Goal: Task Accomplishment & Management: Use online tool/utility

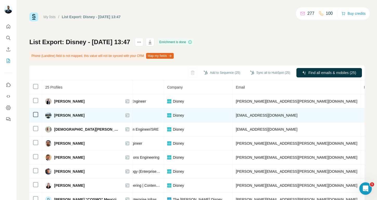
scroll to position [0, 96]
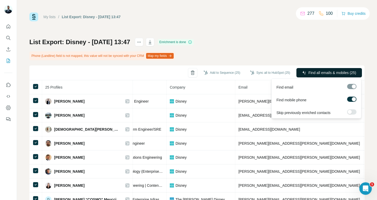
click at [310, 75] on span "Find all emails & mobiles (25)" at bounding box center [332, 72] width 48 height 5
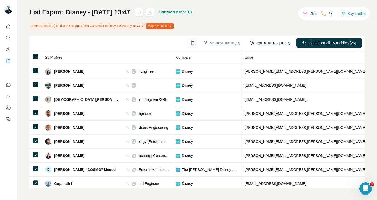
click at [266, 44] on button "Sync all to HubSpot (25)" at bounding box center [269, 43] width 47 height 8
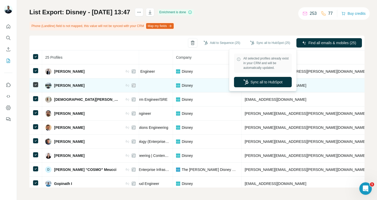
click at [273, 81] on button "Sync all to HubSpot" at bounding box center [263, 82] width 58 height 10
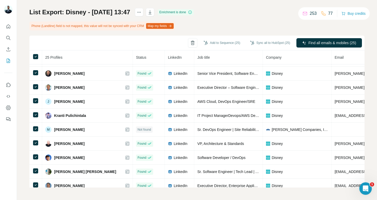
scroll to position [0, 0]
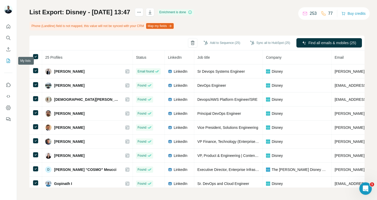
click at [6, 61] on icon "My lists" at bounding box center [8, 60] width 5 height 5
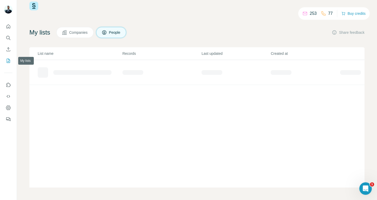
scroll to position [11, 0]
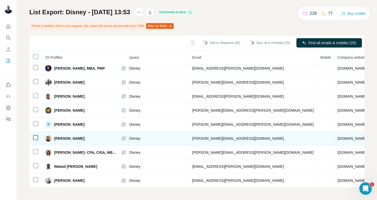
scroll to position [228, 141]
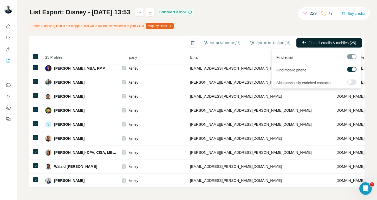
click at [336, 46] on button "Find all emails & mobiles (25)" at bounding box center [328, 42] width 65 height 9
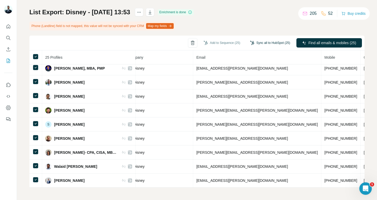
click at [265, 42] on button "Sync all to HubSpot (25)" at bounding box center [269, 43] width 47 height 8
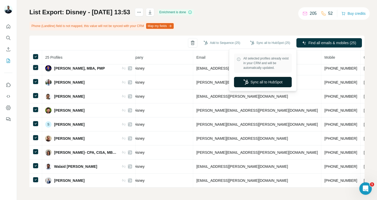
click at [257, 80] on button "Sync all to HubSpot" at bounding box center [263, 82] width 58 height 10
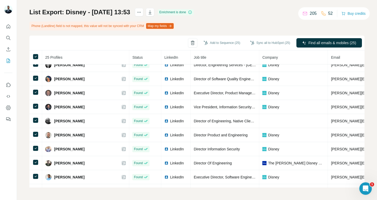
scroll to position [0, 0]
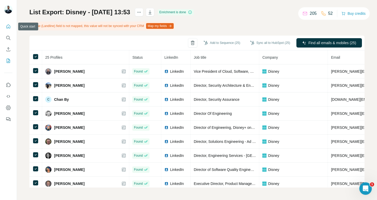
click at [5, 29] on button "Quick start" at bounding box center [8, 26] width 8 height 9
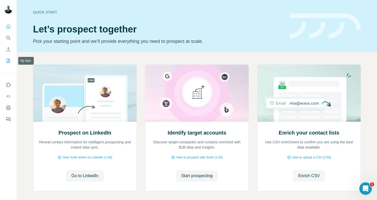
click at [7, 60] on icon "My lists" at bounding box center [8, 60] width 5 height 5
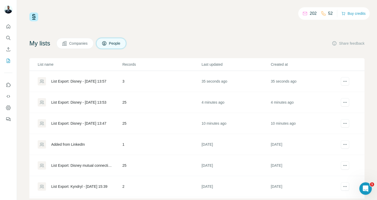
click at [91, 83] on div "List Export: Disney - [DATE] 13:57" at bounding box center [78, 81] width 55 height 5
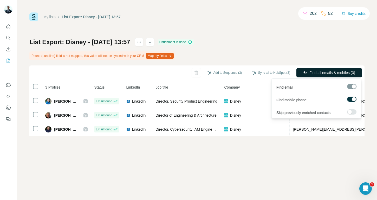
click at [304, 75] on icon "button" at bounding box center [305, 73] width 4 height 4
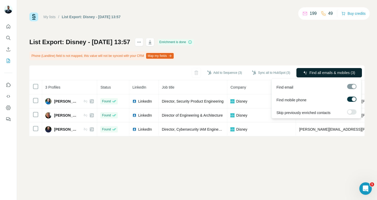
click at [309, 74] on span "Find all emails & mobiles (3)" at bounding box center [332, 72] width 46 height 5
